Goal: Information Seeking & Learning: Find specific fact

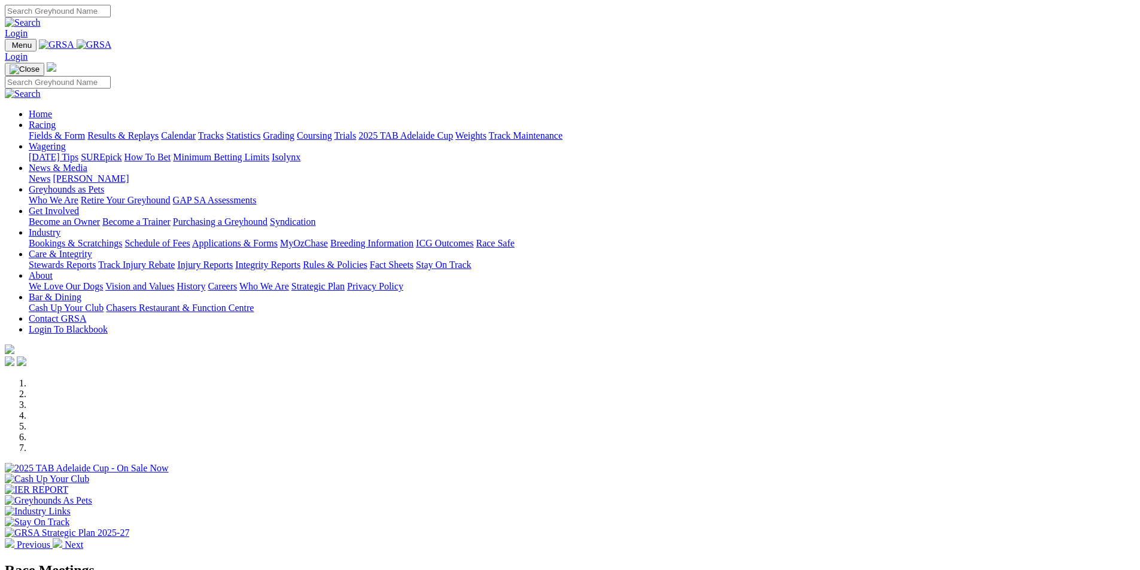
scroll to position [299, 0]
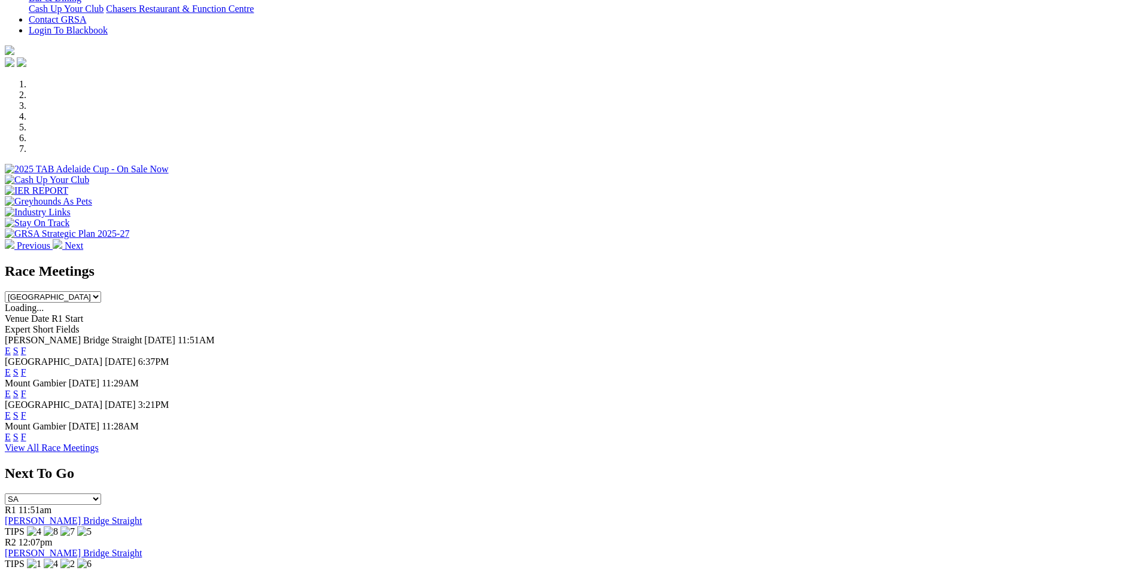
drag, startPoint x: 0, startPoint y: 0, endPoint x: 742, endPoint y: 177, distance: 762.8
click at [101, 291] on select "[GEOGRAPHIC_DATA] [GEOGRAPHIC_DATA] [GEOGRAPHIC_DATA] [GEOGRAPHIC_DATA] [GEOGRA…" at bounding box center [53, 296] width 96 height 11
select select "QLD"
click at [101, 291] on select "[GEOGRAPHIC_DATA] [GEOGRAPHIC_DATA] [GEOGRAPHIC_DATA] [GEOGRAPHIC_DATA] [GEOGRA…" at bounding box center [53, 296] width 96 height 11
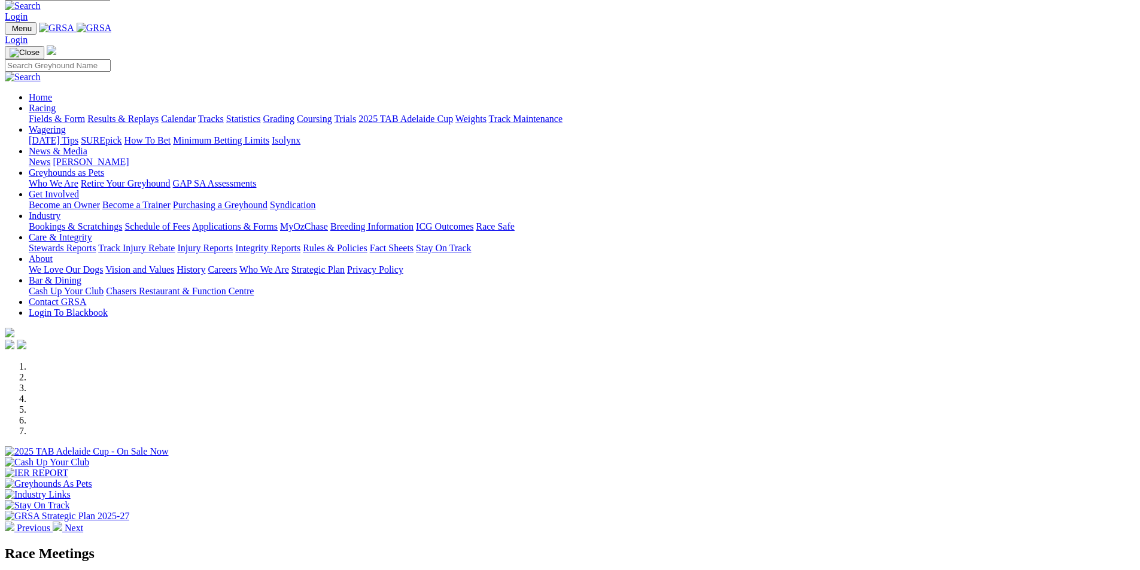
scroll to position [0, 0]
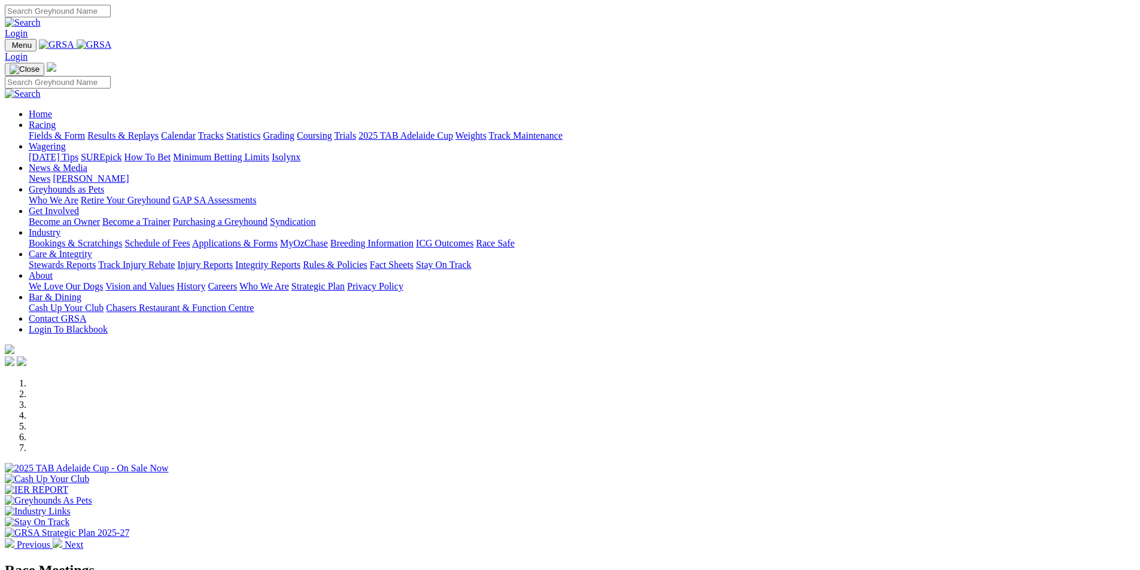
click at [159, 130] on link "Results & Replays" at bounding box center [122, 135] width 71 height 10
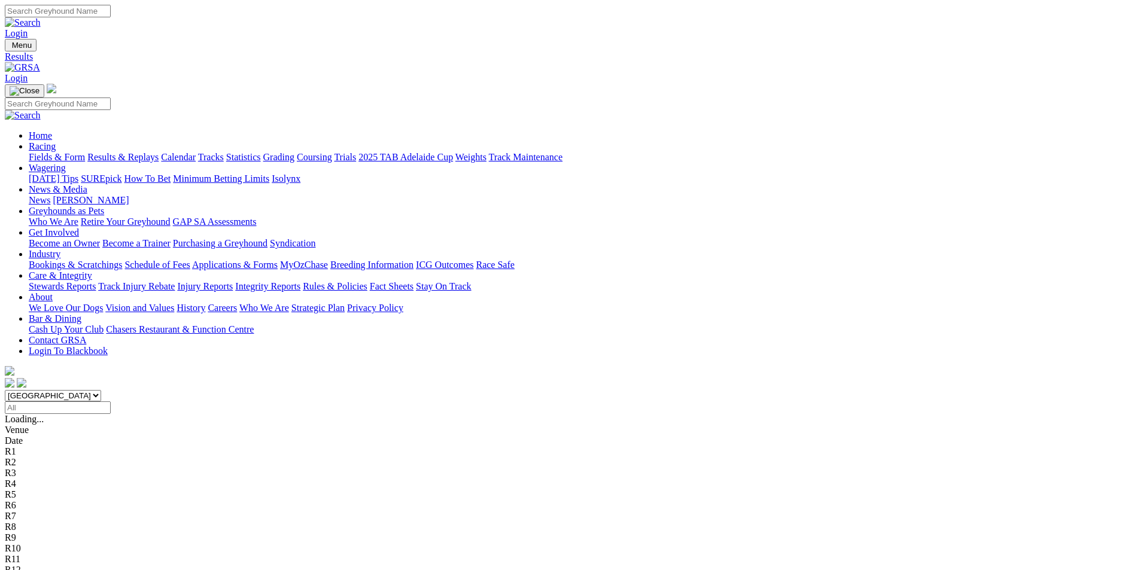
click at [101, 390] on select "[GEOGRAPHIC_DATA] [GEOGRAPHIC_DATA] [GEOGRAPHIC_DATA] [GEOGRAPHIC_DATA] [GEOGRA…" at bounding box center [53, 395] width 96 height 11
select select "QLD"
click at [101, 390] on select "South Australia New South Wales Northern Territory Queensland Tasmania Victoria…" at bounding box center [53, 395] width 96 height 11
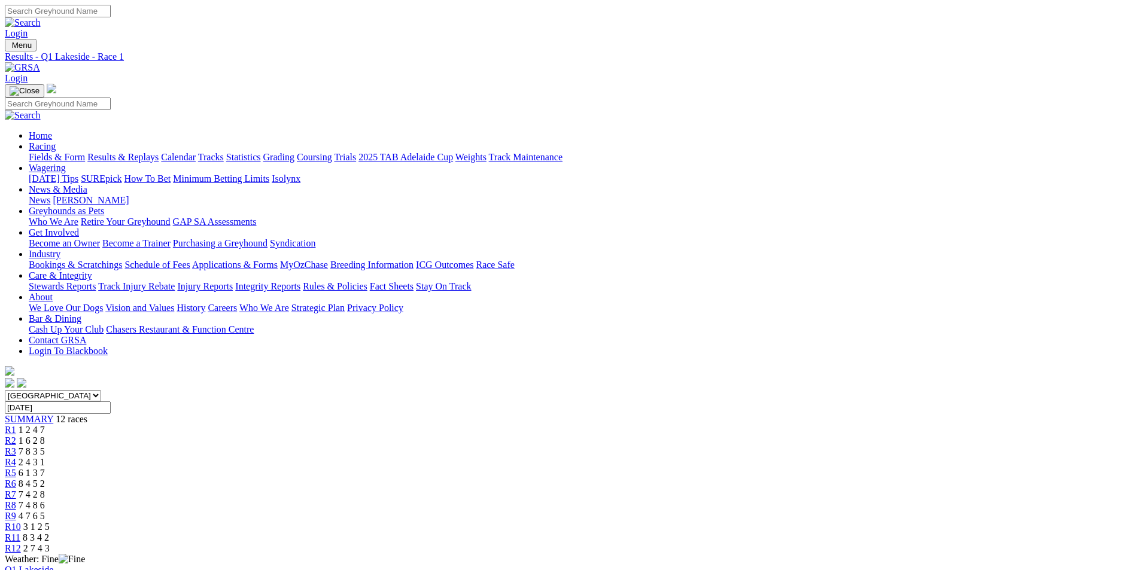
click at [911, 543] on div "R12 2 7 4 3" at bounding box center [570, 548] width 1130 height 11
click at [578, 479] on div "R6 8 4 5 2" at bounding box center [570, 484] width 1130 height 11
click at [643, 490] on div "R7 7 4 2 8" at bounding box center [570, 495] width 1130 height 11
click at [697, 500] on div "R8 7 4 8 6" at bounding box center [570, 505] width 1130 height 11
click at [307, 425] on div "R1 1 2 4 7" at bounding box center [570, 430] width 1130 height 11
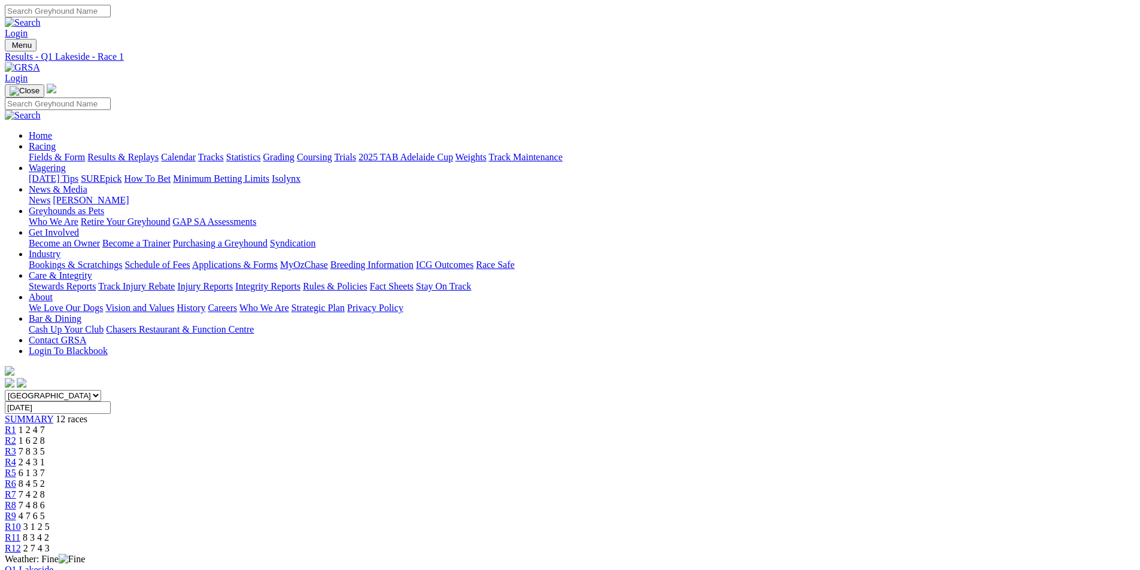
click at [16, 490] on span "R7" at bounding box center [10, 495] width 11 height 10
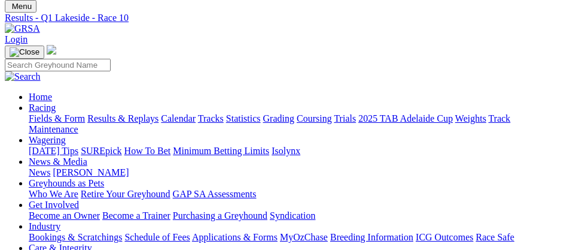
scroll to position [60, 0]
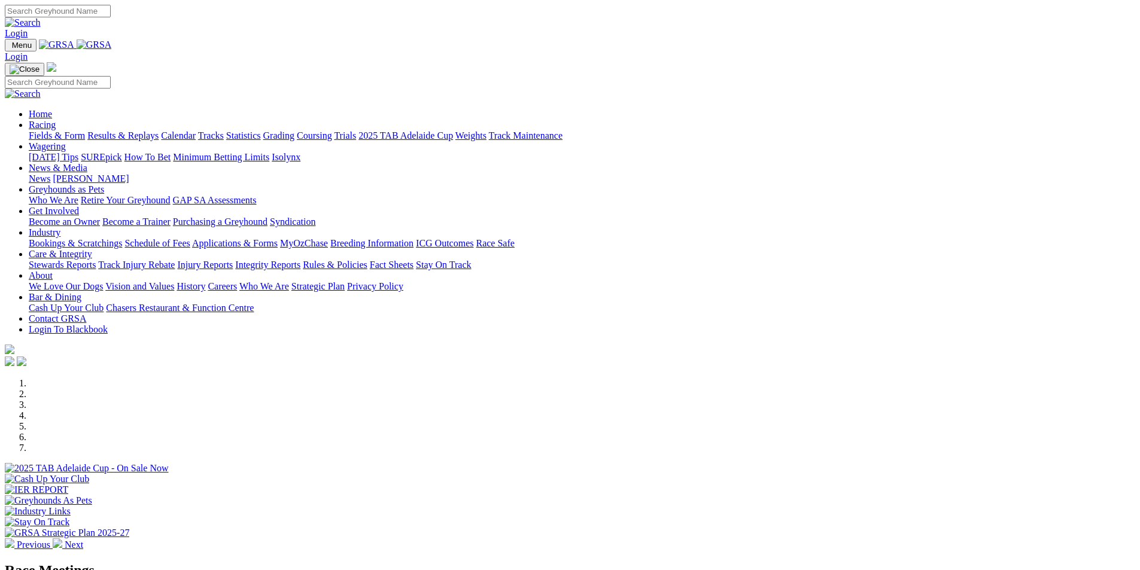
scroll to position [299, 0]
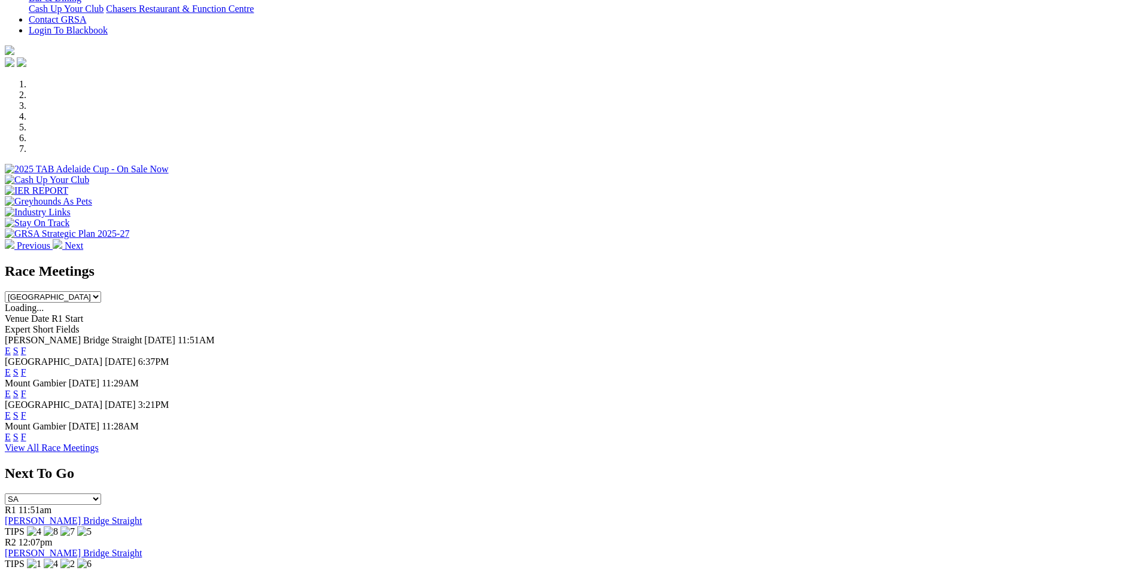
click at [101, 291] on select "[GEOGRAPHIC_DATA] [GEOGRAPHIC_DATA] [GEOGRAPHIC_DATA] [GEOGRAPHIC_DATA] [GEOGRA…" at bounding box center [53, 296] width 96 height 11
select select "QLD"
click at [101, 291] on select "South Australia New South Wales Northern Territory Queensland Tasmania Victoria…" at bounding box center [53, 296] width 96 height 11
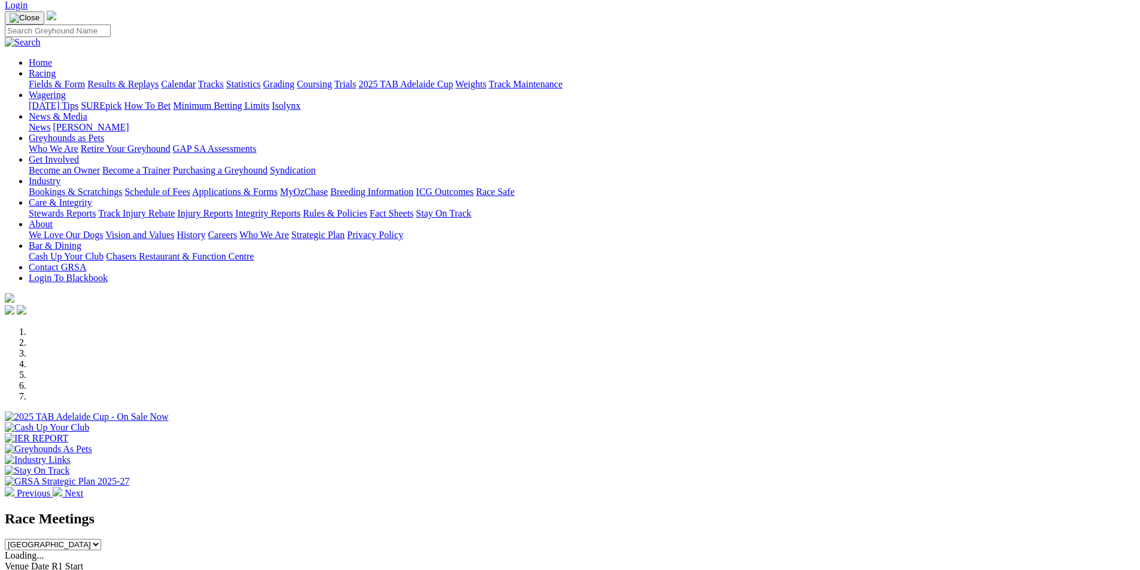
scroll to position [0, 0]
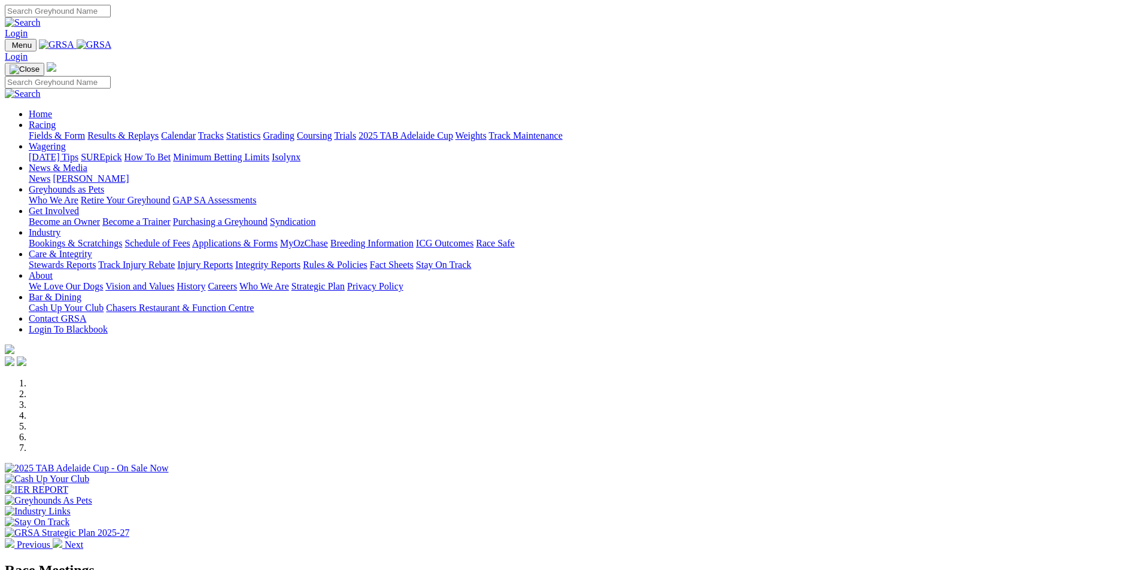
click at [159, 130] on link "Results & Replays" at bounding box center [122, 135] width 71 height 10
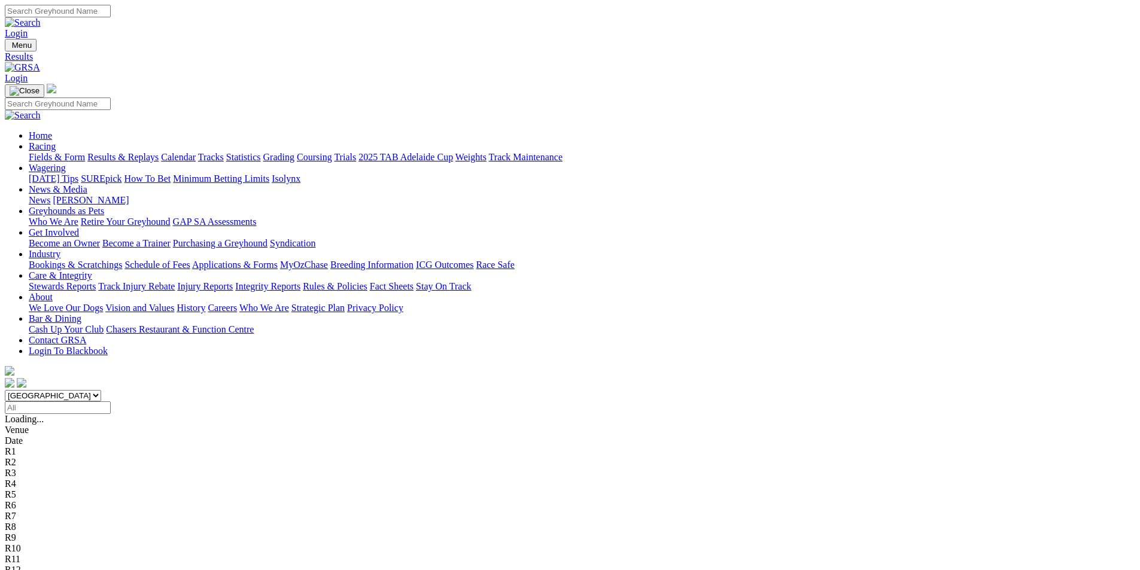
click at [101, 390] on select "[GEOGRAPHIC_DATA] [GEOGRAPHIC_DATA] [GEOGRAPHIC_DATA] [GEOGRAPHIC_DATA] [GEOGRA…" at bounding box center [53, 395] width 96 height 11
select select "QLD"
click at [101, 390] on select "[GEOGRAPHIC_DATA] [GEOGRAPHIC_DATA] [GEOGRAPHIC_DATA] [GEOGRAPHIC_DATA] [GEOGRA…" at bounding box center [53, 395] width 96 height 11
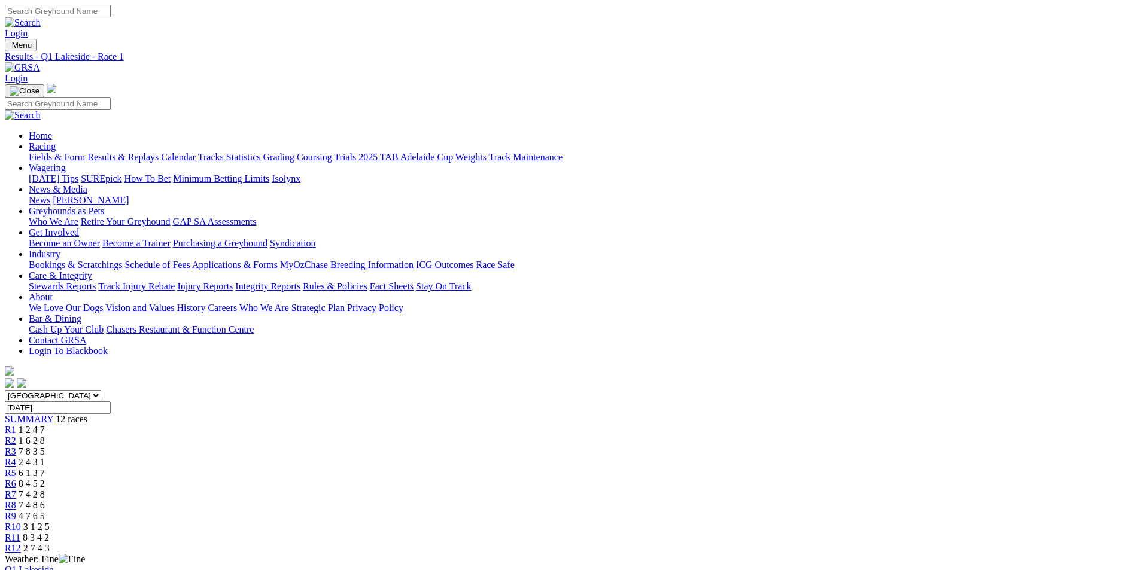
click at [16, 436] on span "R2" at bounding box center [10, 441] width 11 height 10
click at [413, 446] on div "R3 7 8 3 5" at bounding box center [570, 451] width 1130 height 11
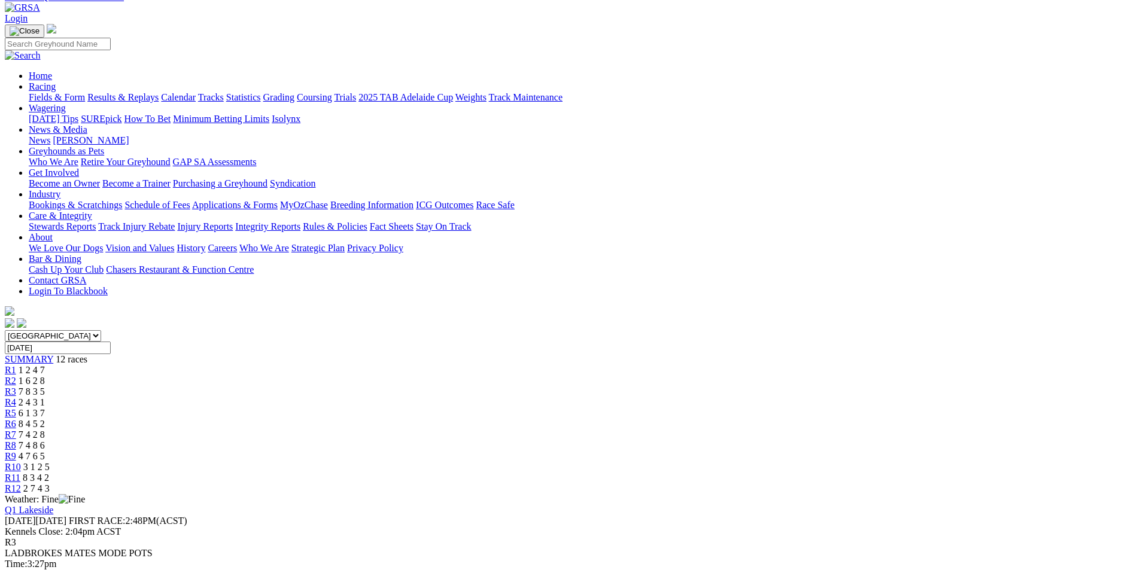
click at [16, 397] on span "R4" at bounding box center [10, 402] width 11 height 10
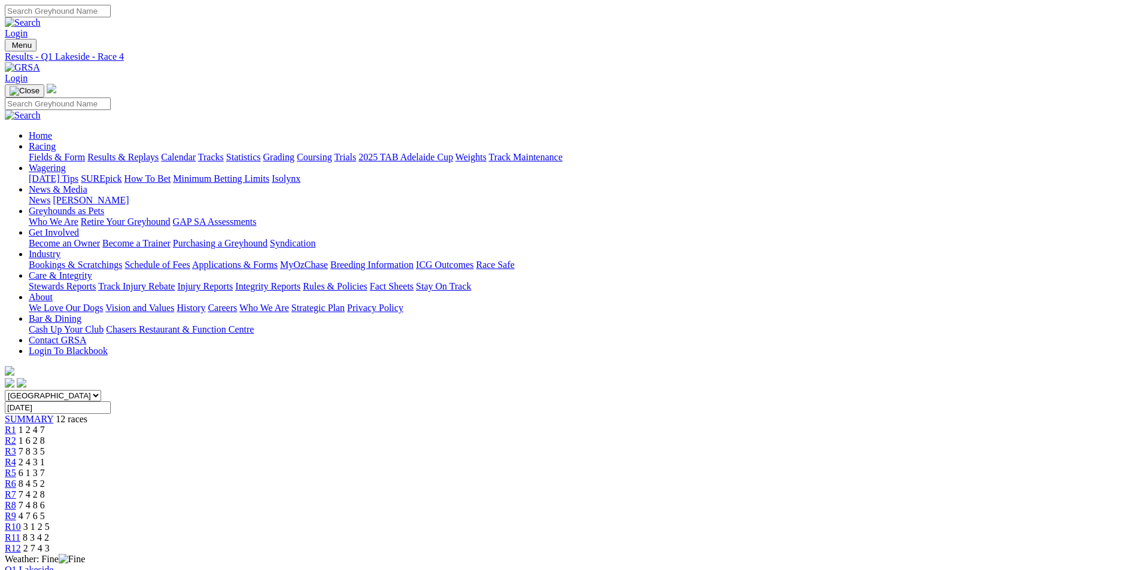
click at [529, 468] on div "R5 6 1 3 7" at bounding box center [570, 473] width 1130 height 11
click at [578, 479] on div "R6 8 4 5 2" at bounding box center [570, 484] width 1130 height 11
click at [16, 490] on link "R7" at bounding box center [10, 495] width 11 height 10
